Goal: Transaction & Acquisition: Purchase product/service

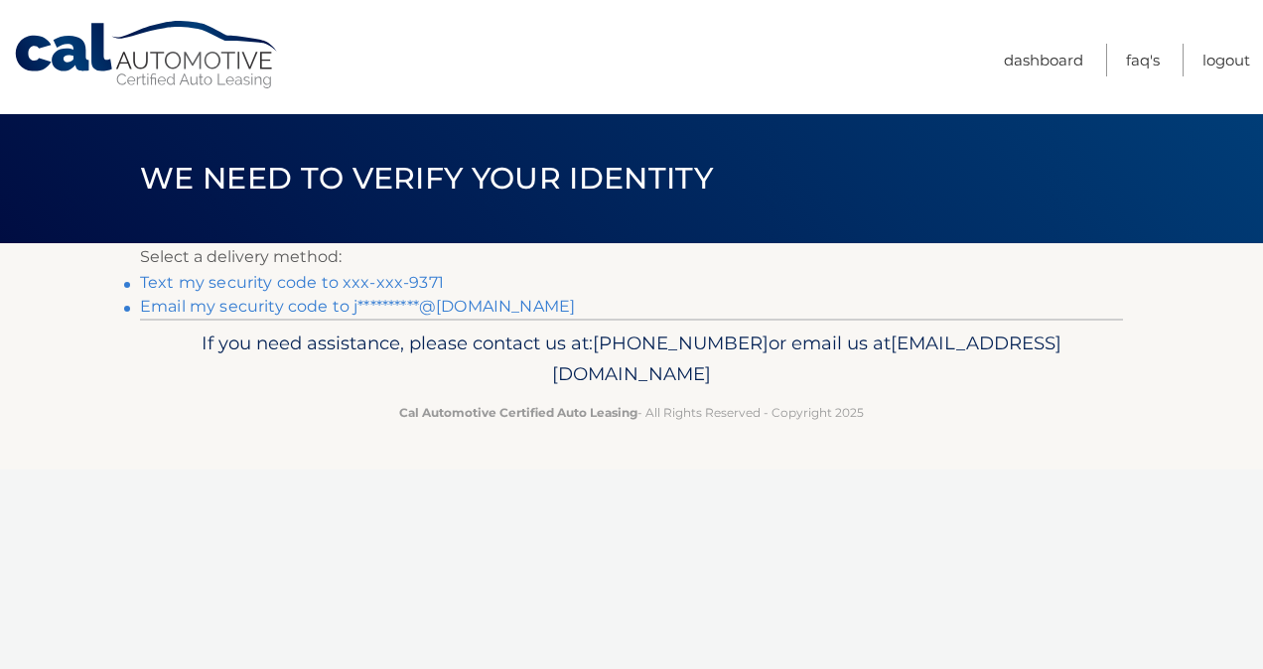
click at [400, 277] on link "Text my security code to xxx-xxx-9371" at bounding box center [292, 282] width 304 height 19
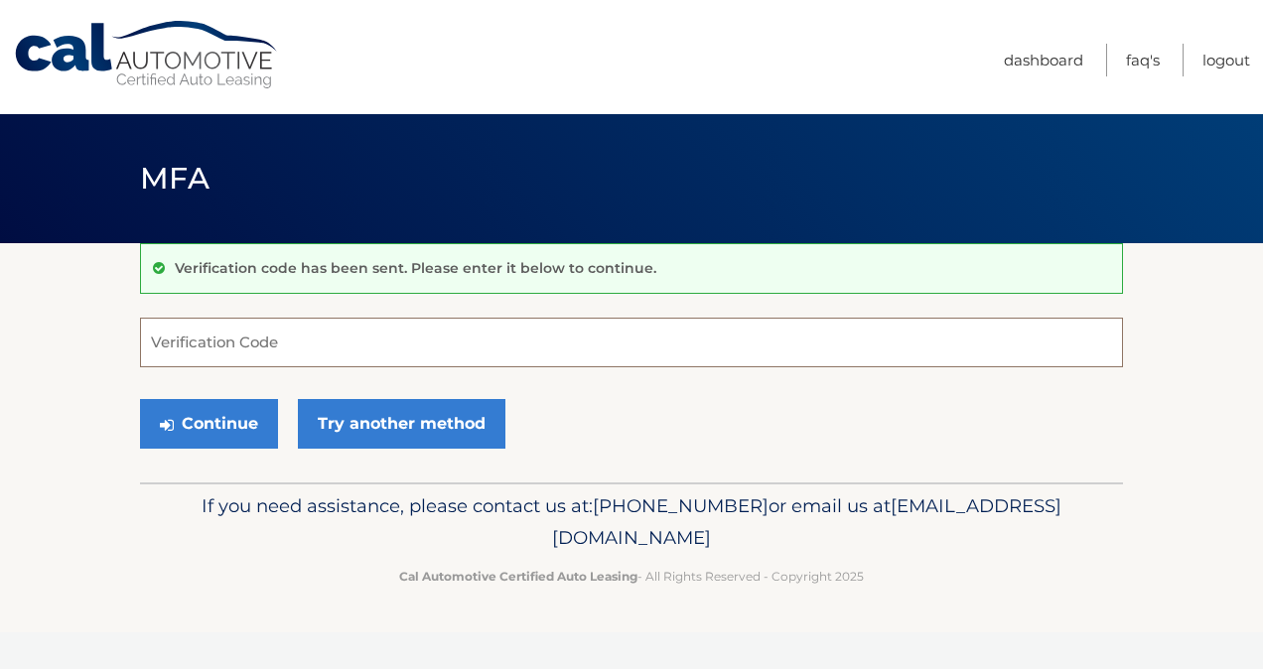
click at [574, 334] on input "Verification Code" at bounding box center [631, 343] width 983 height 50
type input "272484"
click at [215, 416] on button "Continue" at bounding box center [209, 424] width 138 height 50
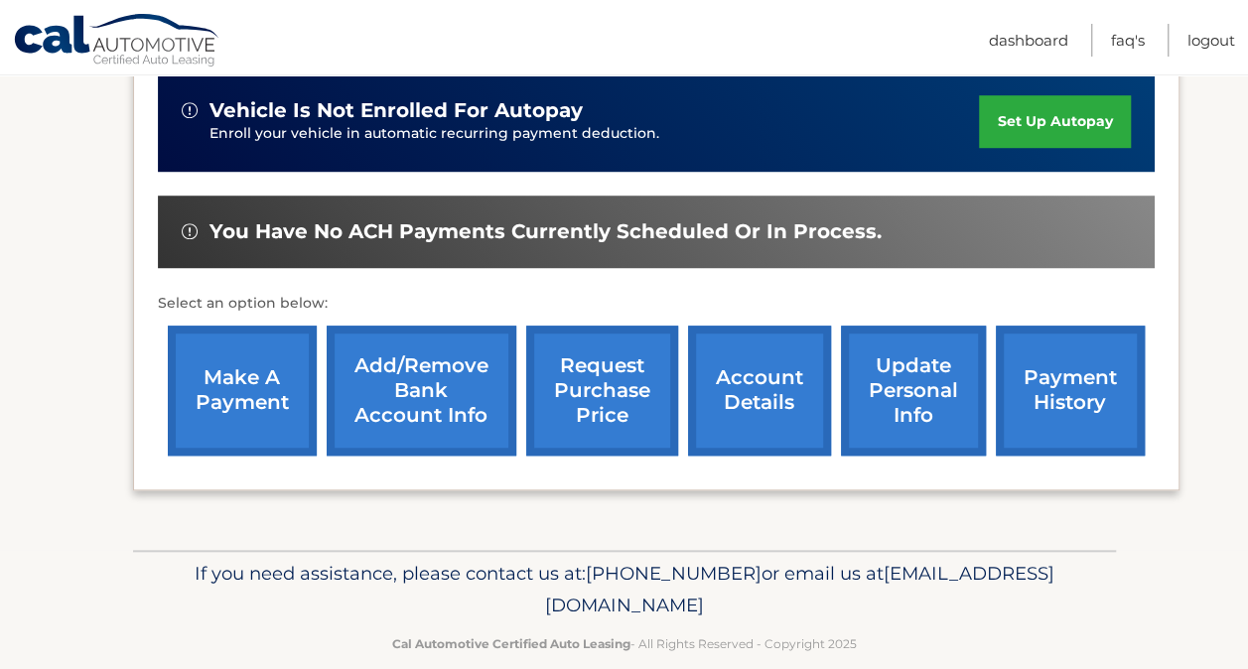
scroll to position [654, 0]
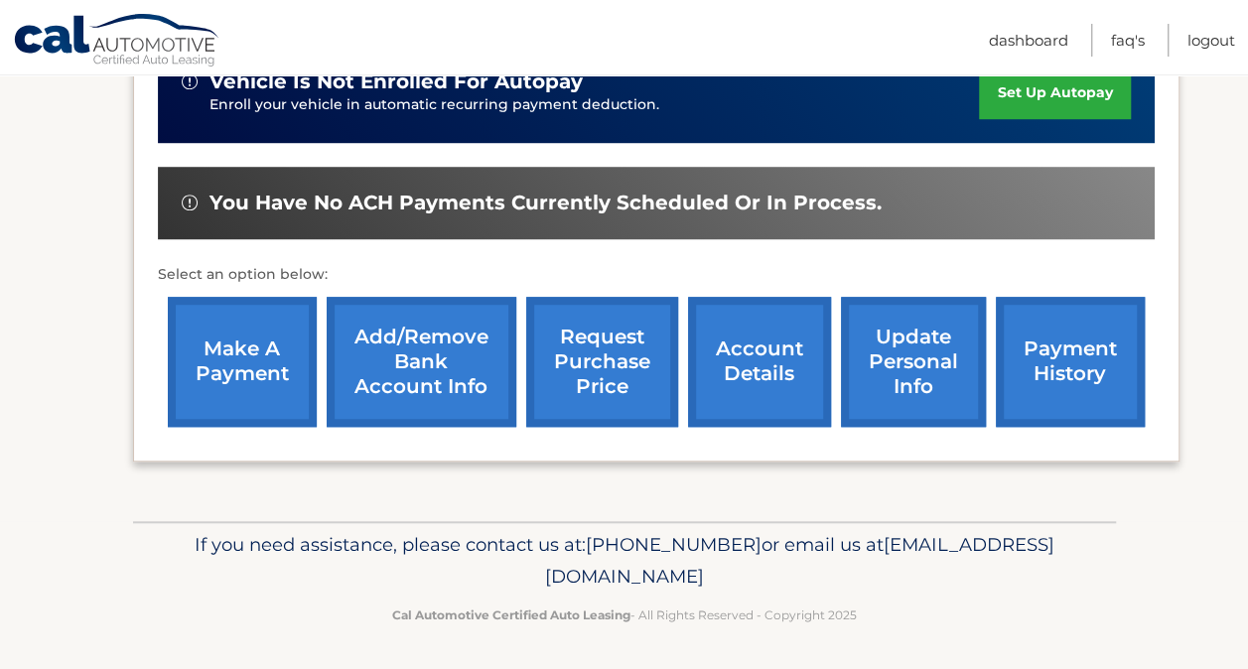
click at [242, 348] on link "make a payment" at bounding box center [242, 362] width 149 height 130
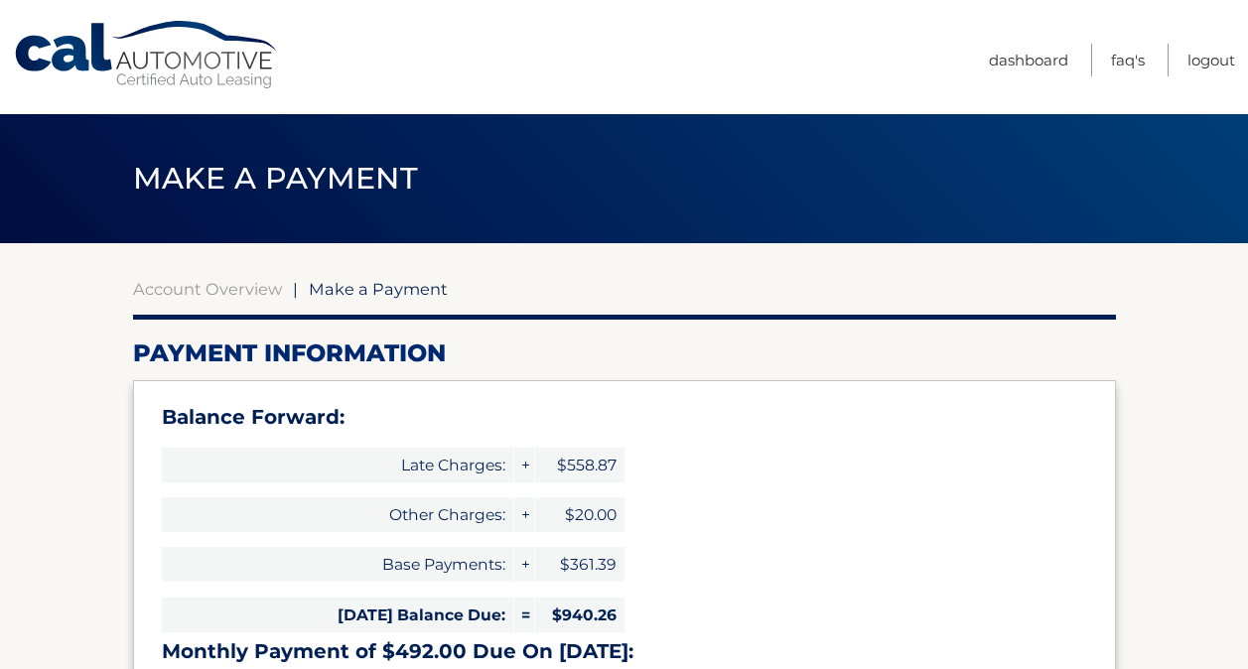
select select "MWY5MmNhZmQtOTY2OS00MTUyLWFhNzQtMDViYmYxZTBmNGVi"
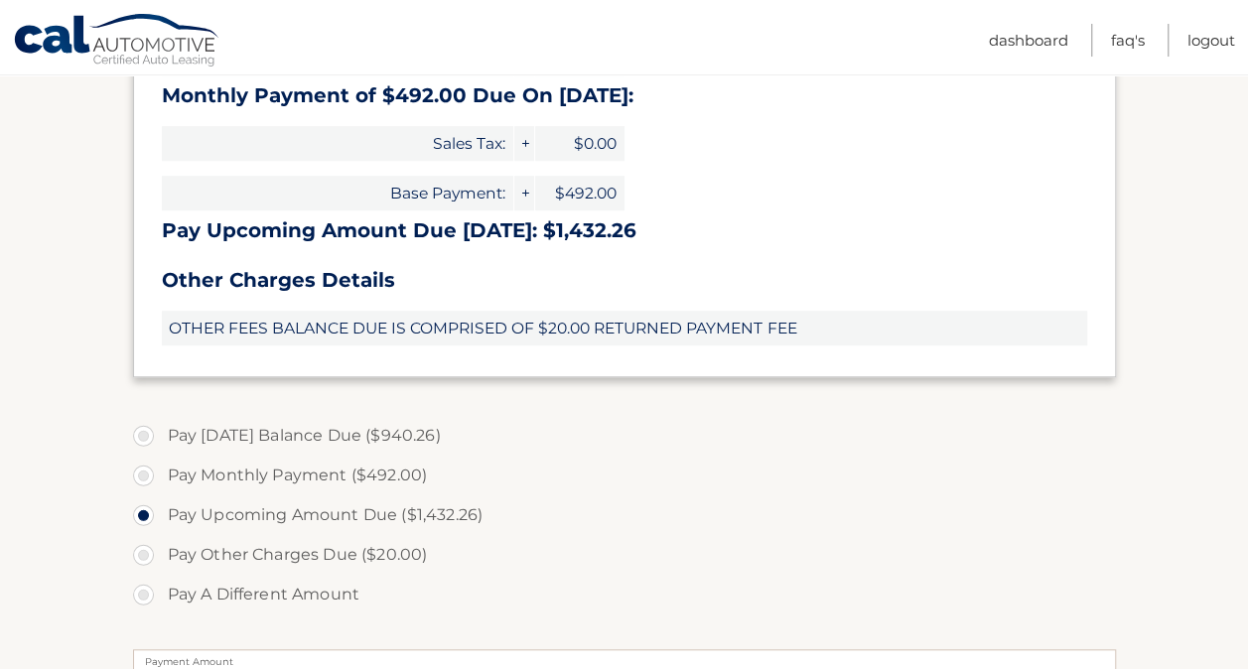
scroll to position [596, 0]
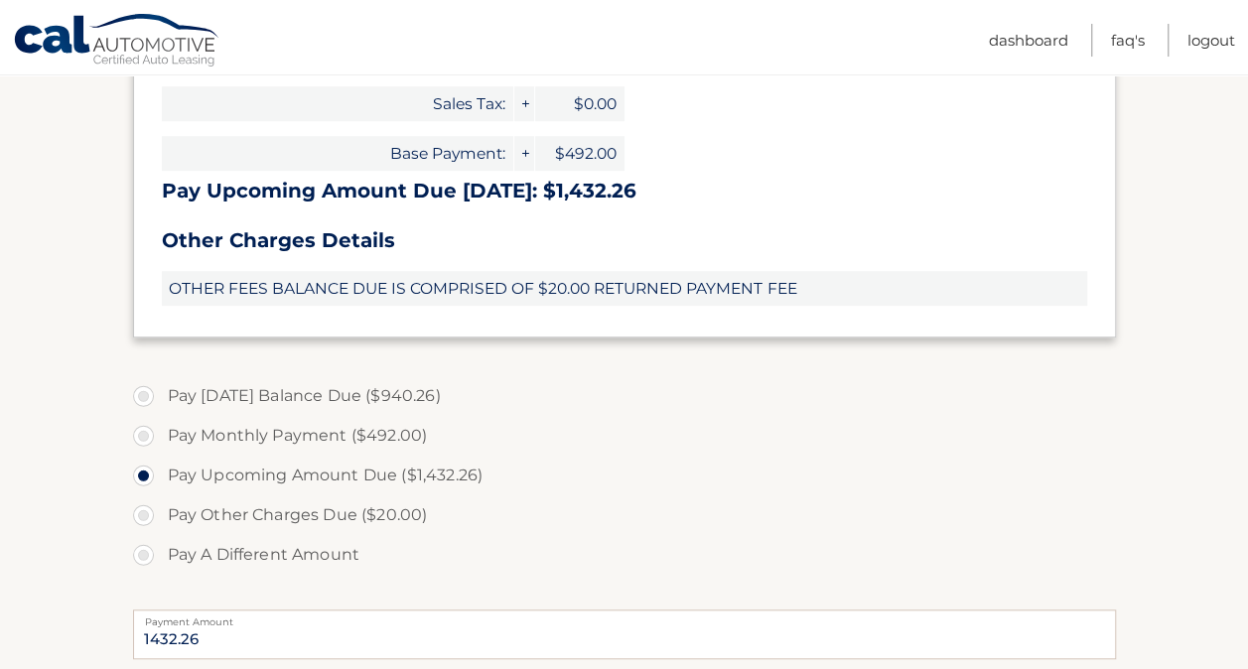
click at [147, 437] on label "Pay Monthly Payment ($492.00)" at bounding box center [624, 436] width 983 height 40
click at [147, 437] on input "Pay Monthly Payment ($492.00)" at bounding box center [151, 432] width 20 height 32
radio input "true"
type input "492.00"
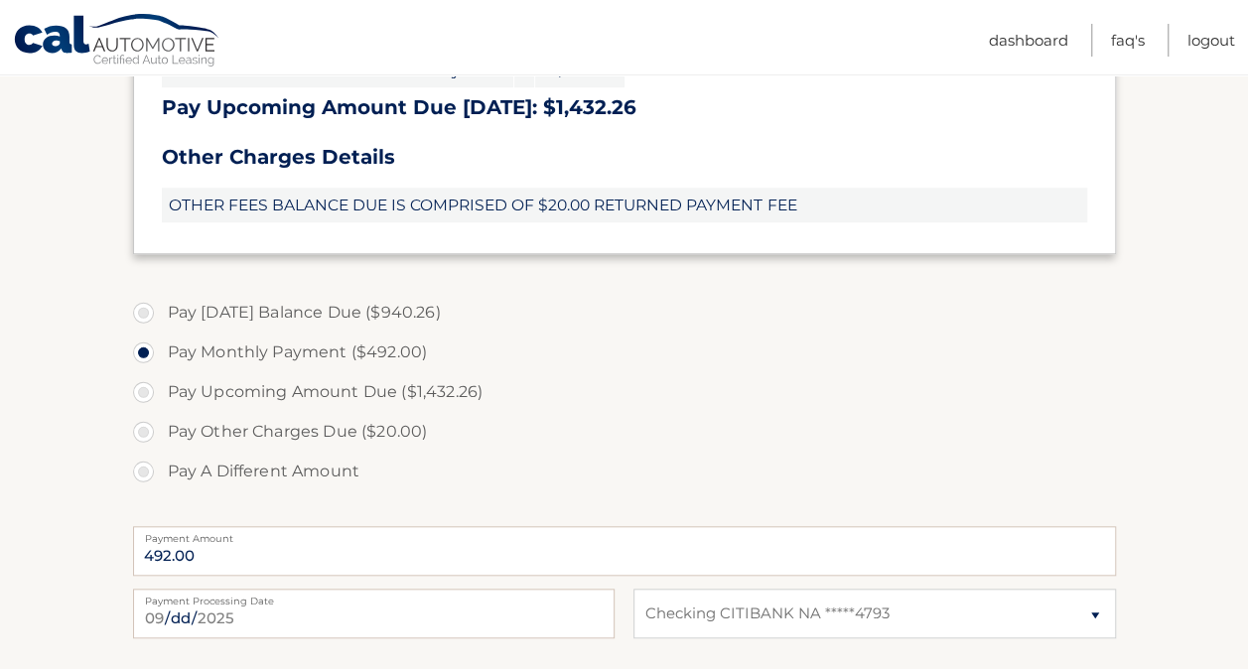
scroll to position [794, 0]
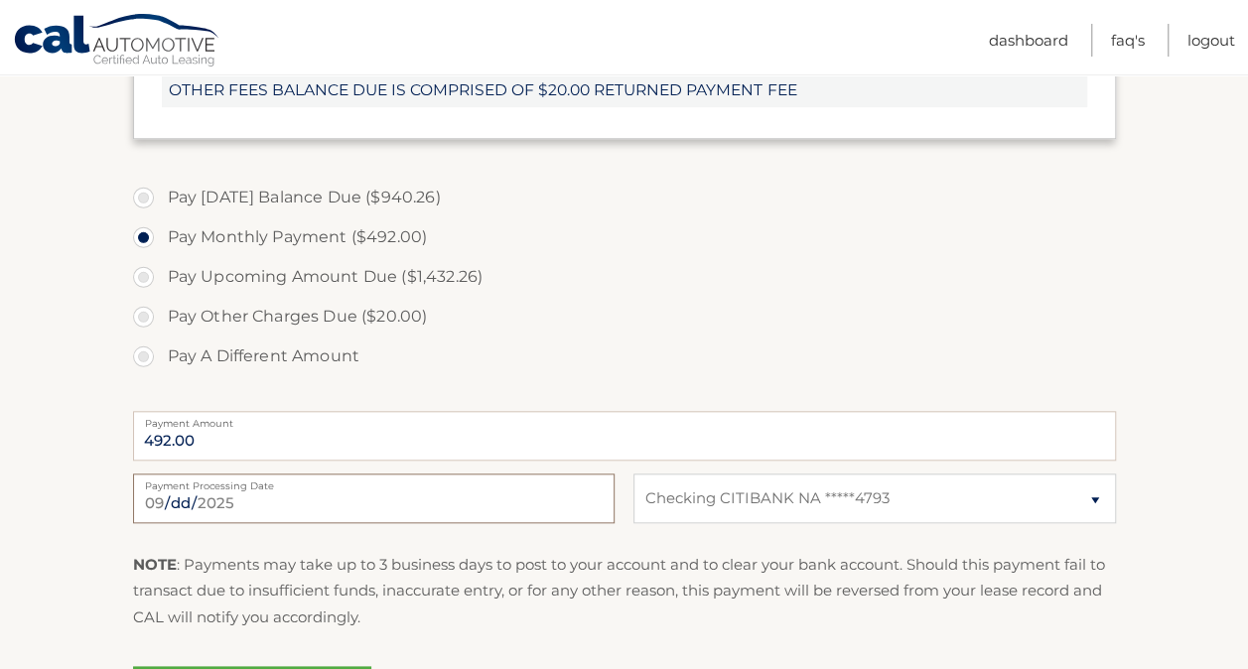
click at [533, 506] on input "2025-09-29" at bounding box center [374, 499] width 482 height 50
type input "2025-09-30"
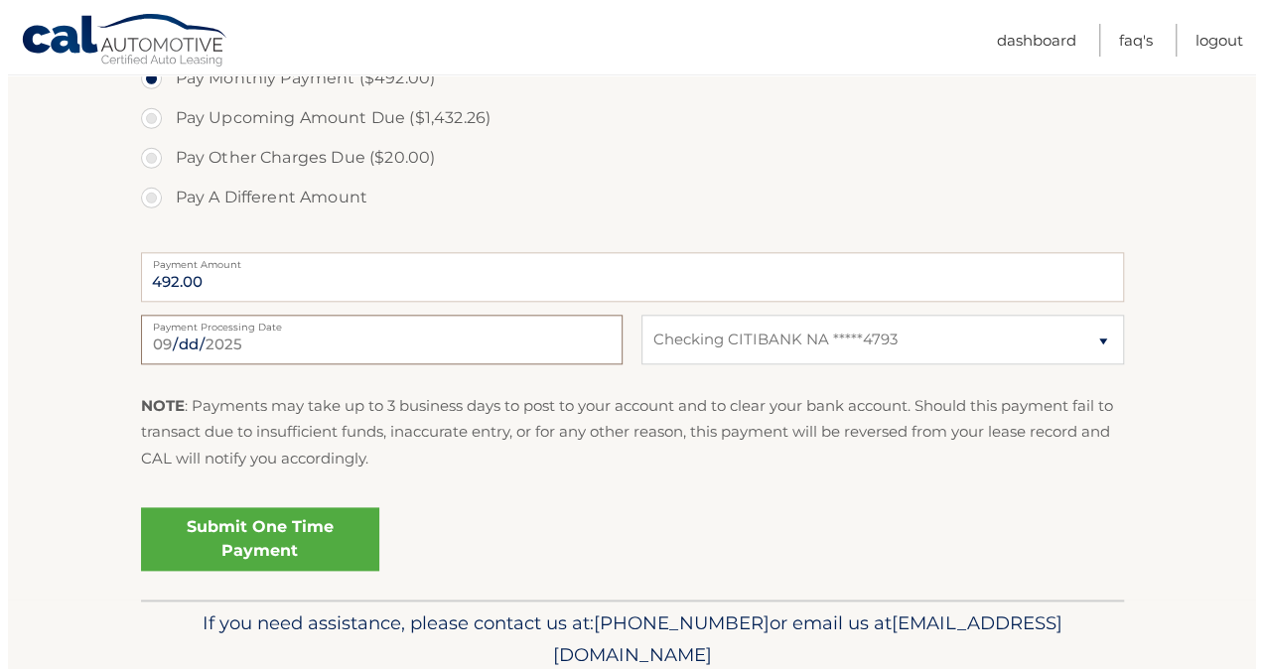
scroll to position [993, 0]
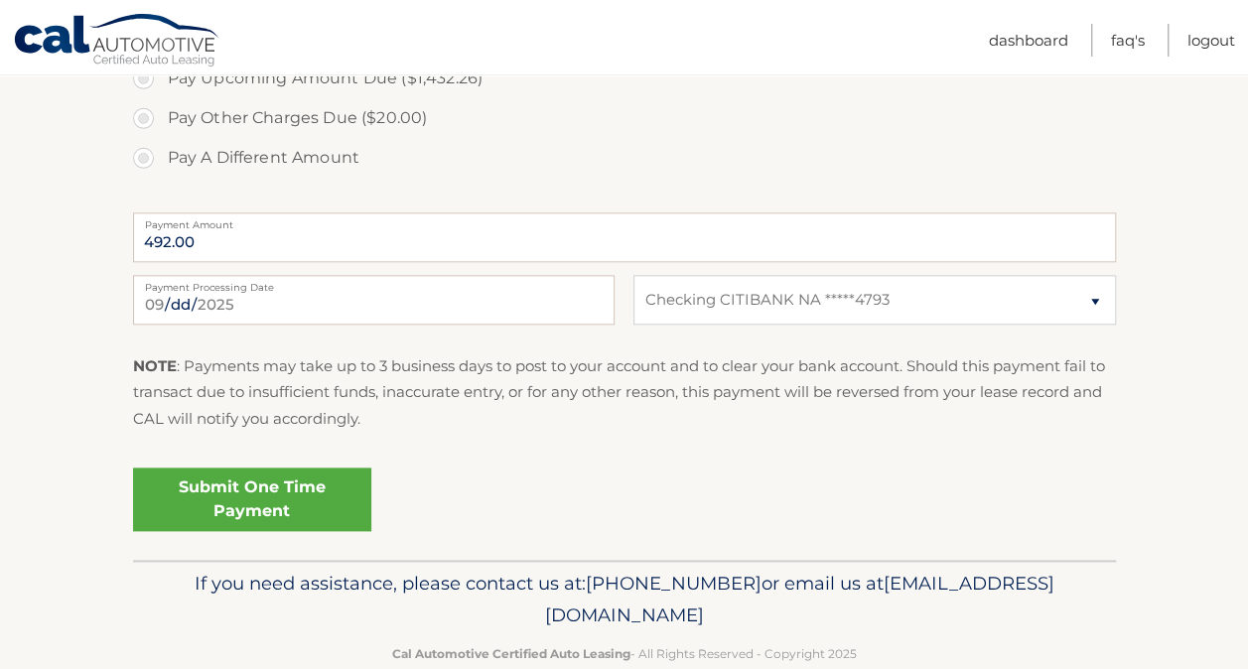
click at [271, 493] on link "Submit One Time Payment" at bounding box center [252, 500] width 238 height 64
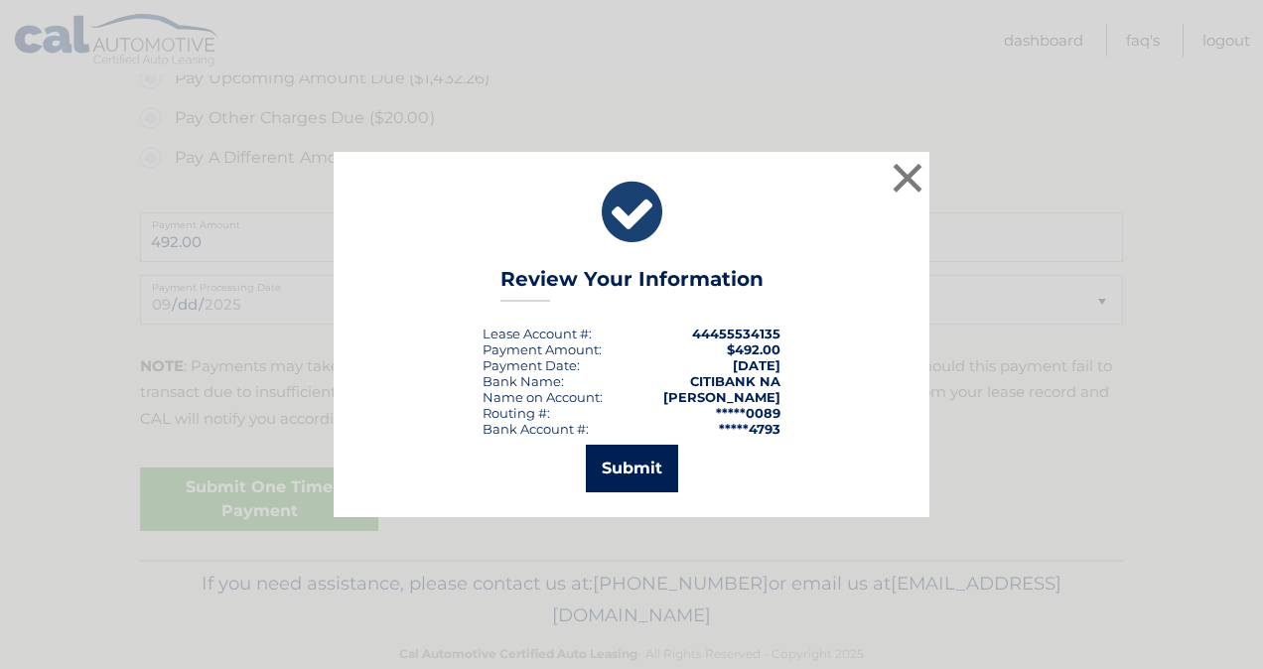
click at [613, 468] on button "Submit" at bounding box center [632, 469] width 92 height 48
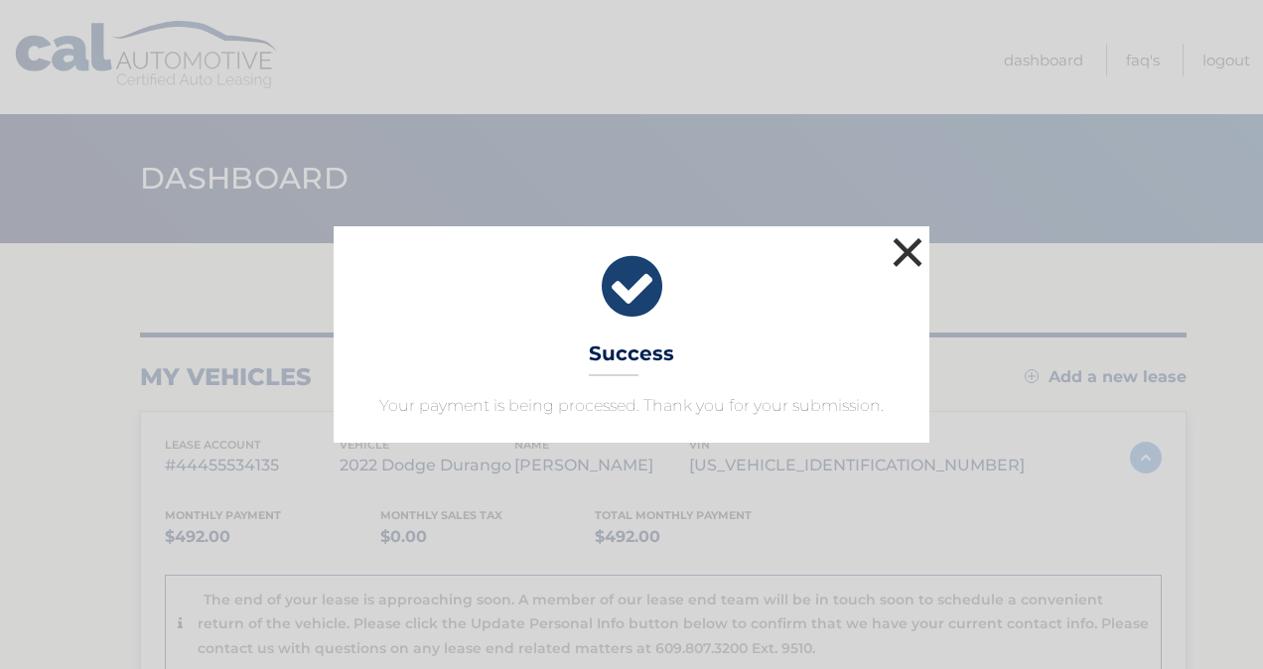
click at [905, 254] on button "×" at bounding box center [908, 252] width 40 height 40
